Goal: Task Accomplishment & Management: Use online tool/utility

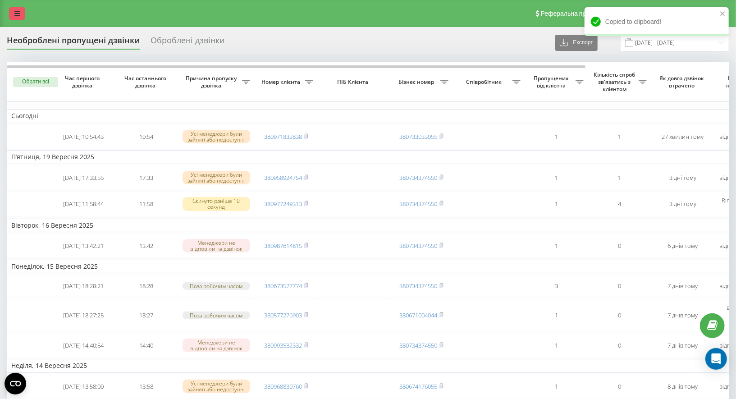
click at [14, 19] on link at bounding box center [17, 13] width 16 height 13
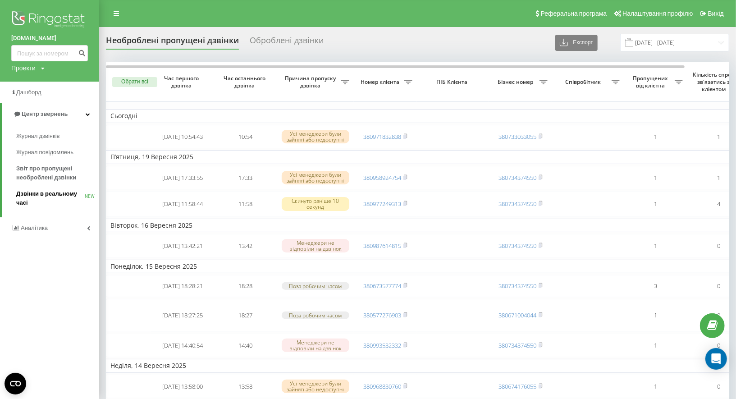
click at [50, 194] on span "Дзвінки в реальному часі" at bounding box center [50, 198] width 69 height 18
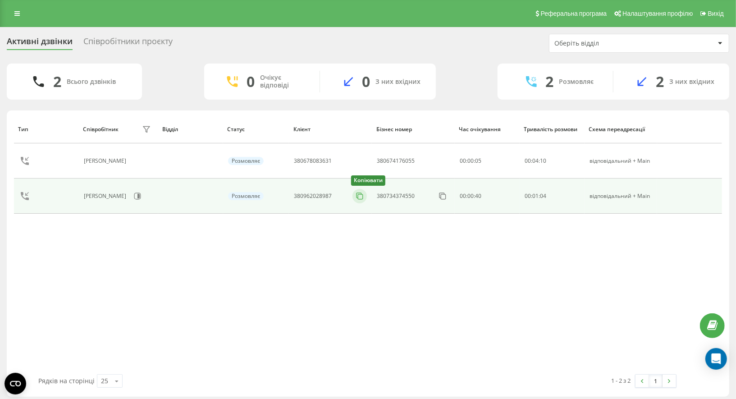
click at [360, 199] on button at bounding box center [359, 196] width 14 height 10
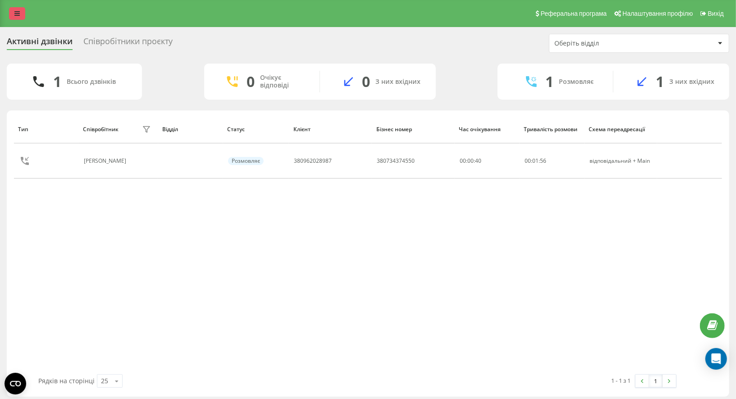
click at [22, 14] on link at bounding box center [17, 13] width 16 height 13
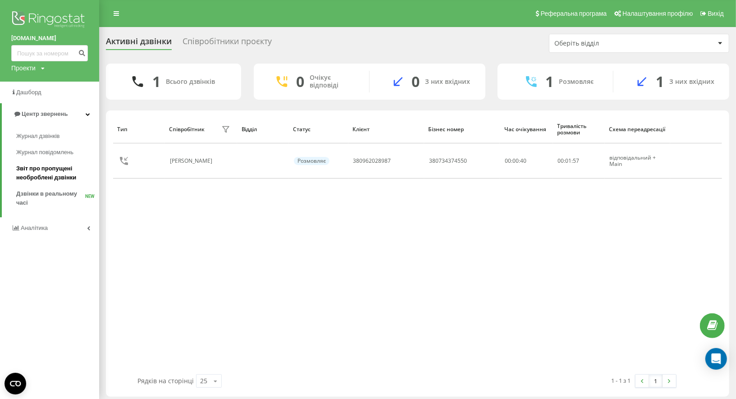
click at [50, 172] on span "Звіт про пропущені необроблені дзвінки" at bounding box center [55, 173] width 78 height 18
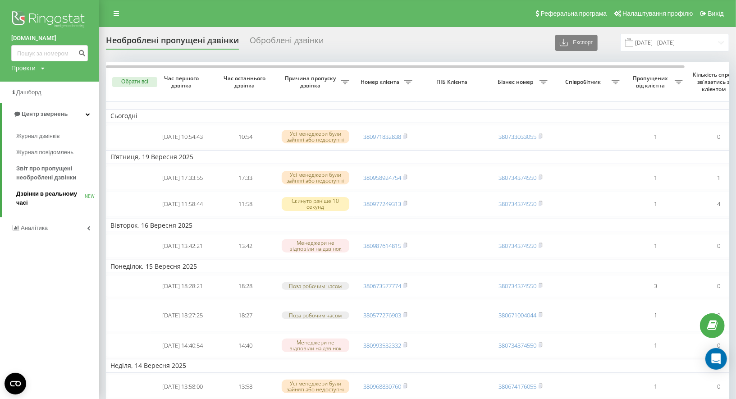
click at [43, 192] on span "Дзвінки в реальному часі" at bounding box center [50, 198] width 69 height 18
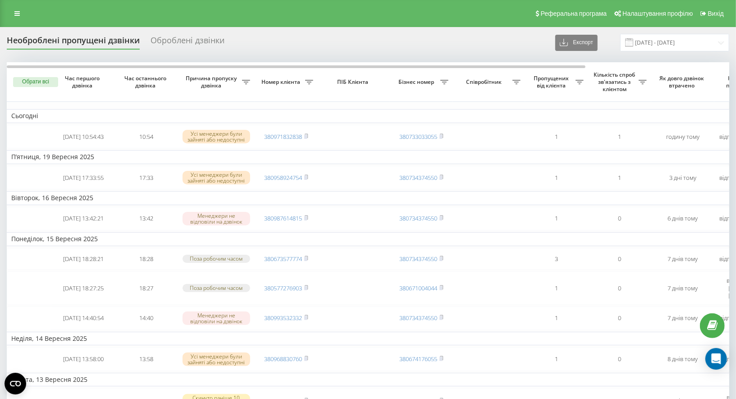
click at [16, 23] on div "Реферальна програма Налаштування профілю Вихід" at bounding box center [368, 13] width 736 height 27
click at [16, 20] on div "Реферальна програма Налаштування профілю Вихід" at bounding box center [368, 13] width 736 height 27
click at [19, 17] on icon at bounding box center [16, 13] width 5 height 6
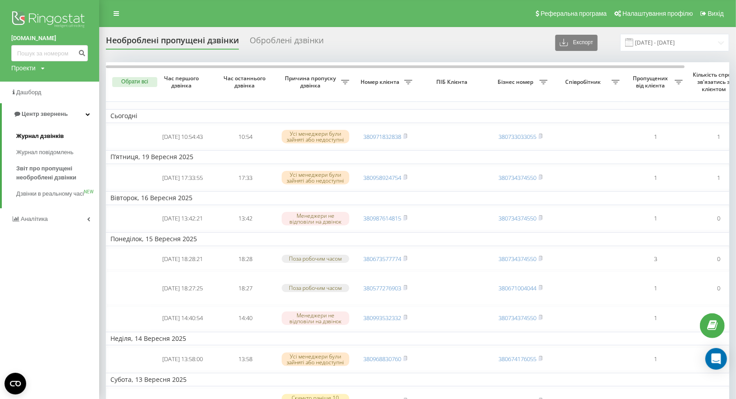
click at [42, 138] on span "Журнал дзвінків" at bounding box center [40, 136] width 48 height 9
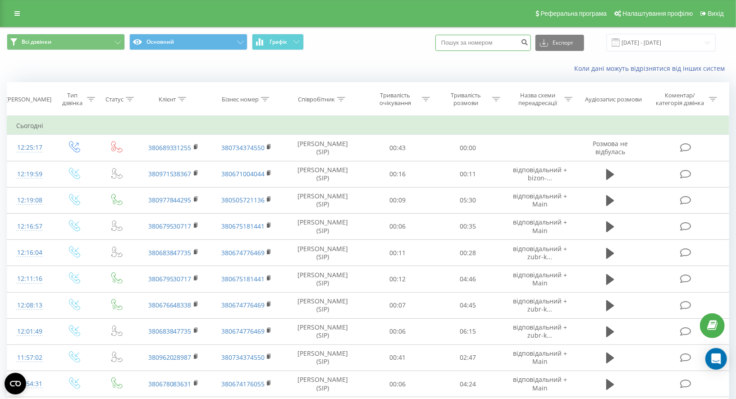
click at [487, 45] on input at bounding box center [483, 43] width 96 height 16
paste input "0679530717"
type input "0679530717"
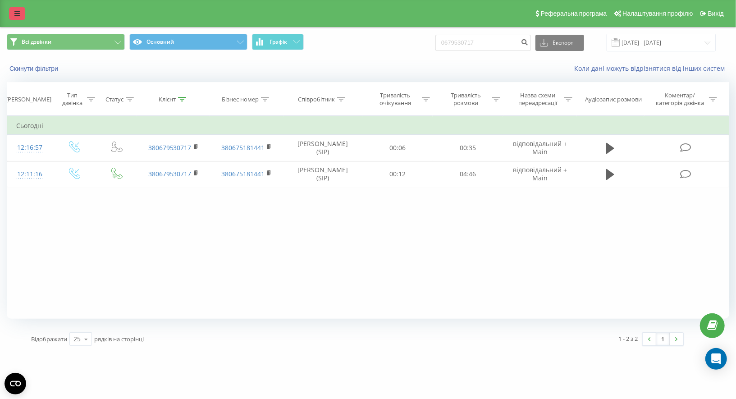
click at [15, 19] on link at bounding box center [17, 13] width 16 height 13
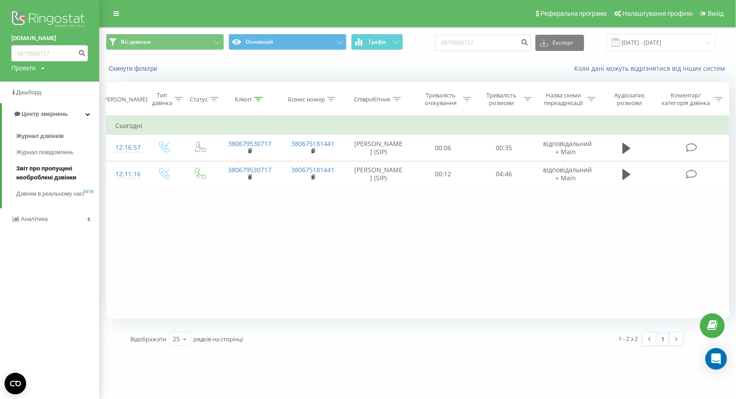
click at [37, 174] on span "Звіт про пропущені необроблені дзвінки" at bounding box center [55, 173] width 78 height 18
